Goal: Task Accomplishment & Management: Use online tool/utility

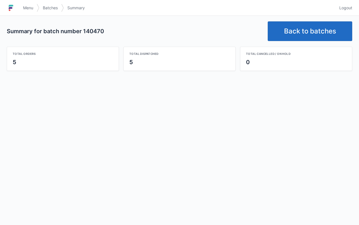
click at [303, 31] on link "Back to batches" at bounding box center [309, 31] width 84 height 20
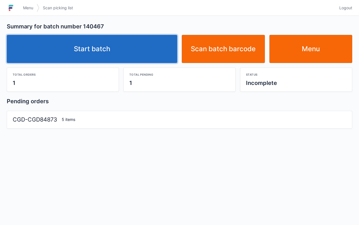
click at [115, 56] on link "Start batch" at bounding box center [92, 49] width 170 height 28
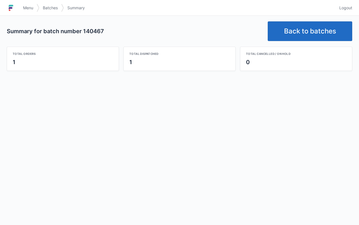
click at [309, 34] on link "Back to batches" at bounding box center [309, 31] width 84 height 20
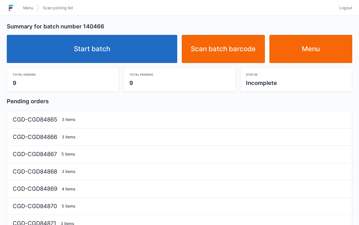
click at [138, 54] on link "Start batch" at bounding box center [92, 49] width 170 height 28
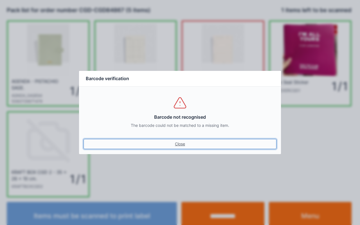
click at [182, 148] on link "Close" at bounding box center [180, 144] width 193 height 10
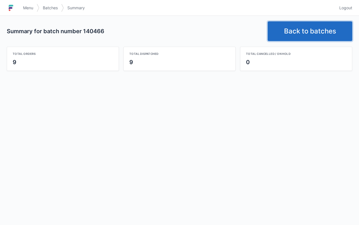
click at [298, 35] on link "Back to batches" at bounding box center [309, 31] width 84 height 20
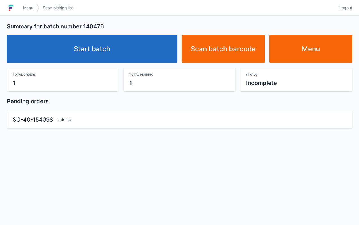
click at [130, 54] on link "Start batch" at bounding box center [92, 49] width 170 height 28
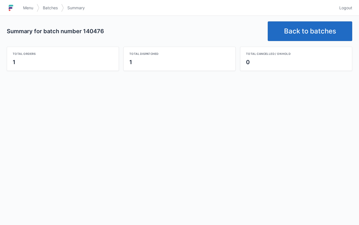
click at [305, 30] on link "Back to batches" at bounding box center [309, 31] width 84 height 20
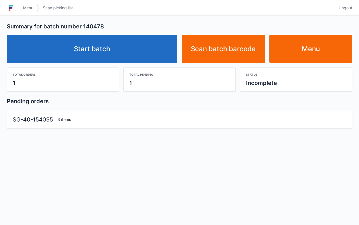
click at [129, 55] on link "Start batch" at bounding box center [92, 49] width 170 height 28
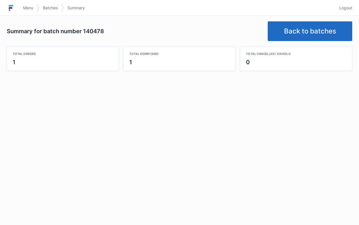
click at [302, 37] on link "Back to batches" at bounding box center [309, 31] width 84 height 20
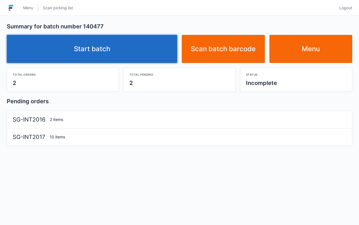
click at [131, 58] on link "Start batch" at bounding box center [92, 49] width 170 height 28
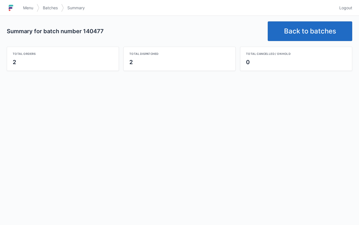
click at [303, 28] on link "Back to batches" at bounding box center [309, 31] width 84 height 20
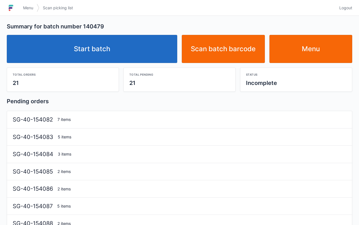
click at [127, 56] on link "Start batch" at bounding box center [92, 49] width 170 height 28
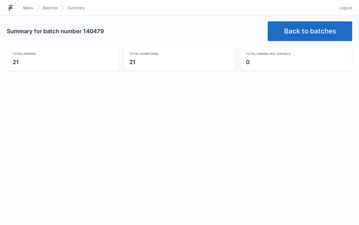
click at [321, 28] on link "Back to batches" at bounding box center [309, 31] width 84 height 20
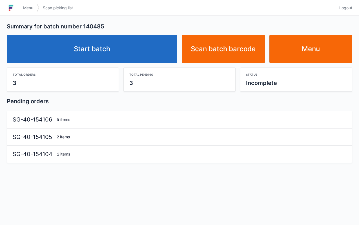
click at [138, 61] on link "Start batch" at bounding box center [92, 49] width 170 height 28
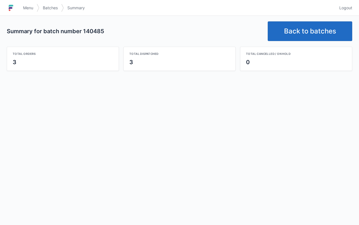
click at [318, 34] on link "Back to batches" at bounding box center [309, 31] width 84 height 20
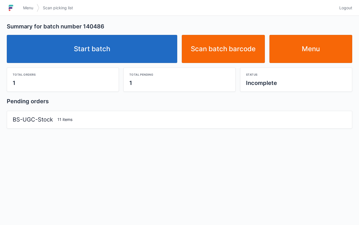
click at [124, 55] on link "Start batch" at bounding box center [92, 49] width 170 height 28
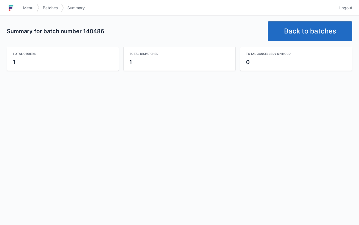
click at [313, 28] on link "Back to batches" at bounding box center [309, 31] width 84 height 20
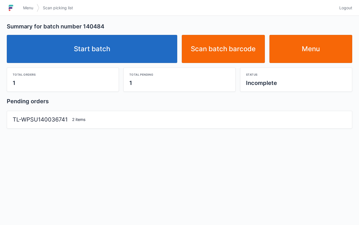
click at [125, 53] on link "Start batch" at bounding box center [92, 49] width 170 height 28
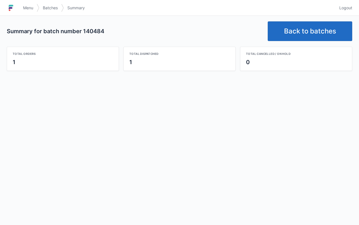
click at [308, 28] on link "Back to batches" at bounding box center [309, 31] width 84 height 20
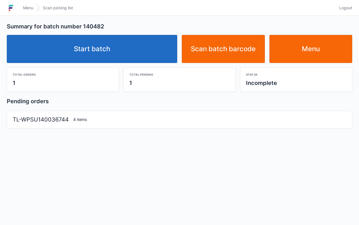
click at [139, 54] on link "Start batch" at bounding box center [92, 49] width 170 height 28
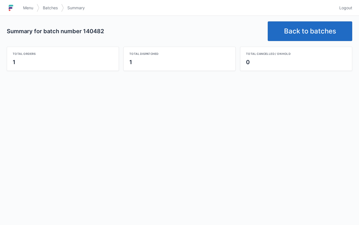
click at [310, 35] on link "Back to batches" at bounding box center [309, 31] width 84 height 20
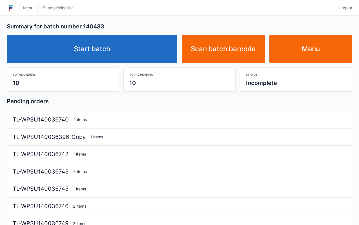
click at [111, 51] on link "Start batch" at bounding box center [92, 49] width 170 height 28
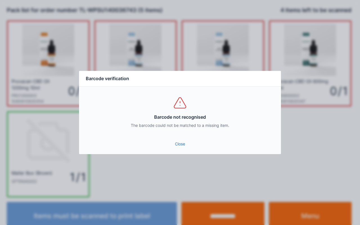
click at [177, 140] on link "Close" at bounding box center [180, 144] width 193 height 10
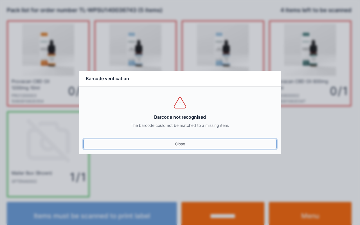
click at [177, 139] on link "Close" at bounding box center [180, 144] width 193 height 10
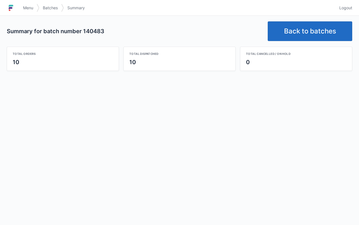
click at [295, 30] on link "Back to batches" at bounding box center [309, 31] width 84 height 20
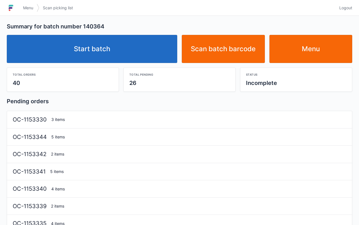
click at [115, 55] on link "Start batch" at bounding box center [92, 49] width 170 height 28
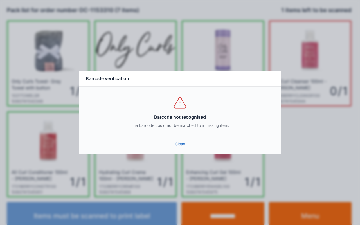
click at [220, 160] on div "Barcode verification Barcode not recognised The barcode could not be matched to…" at bounding box center [180, 112] width 360 height 225
